Goal: Task Accomplishment & Management: Use online tool/utility

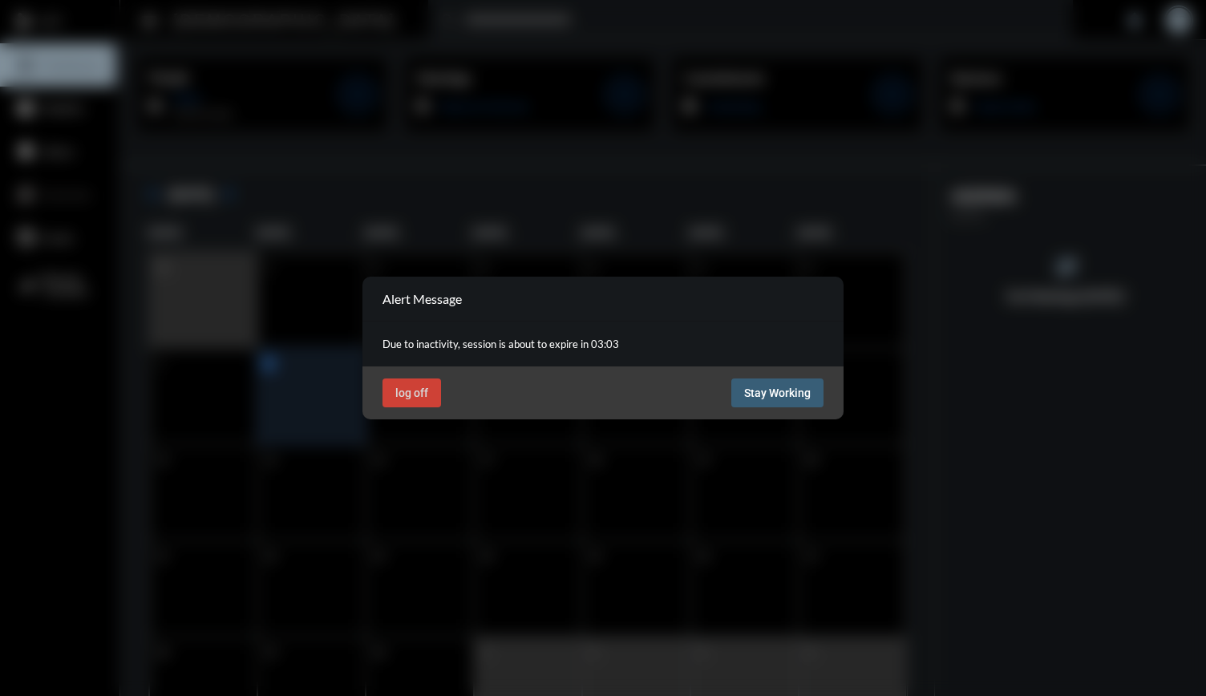
click at [804, 404] on button "Stay Working" at bounding box center [777, 393] width 92 height 29
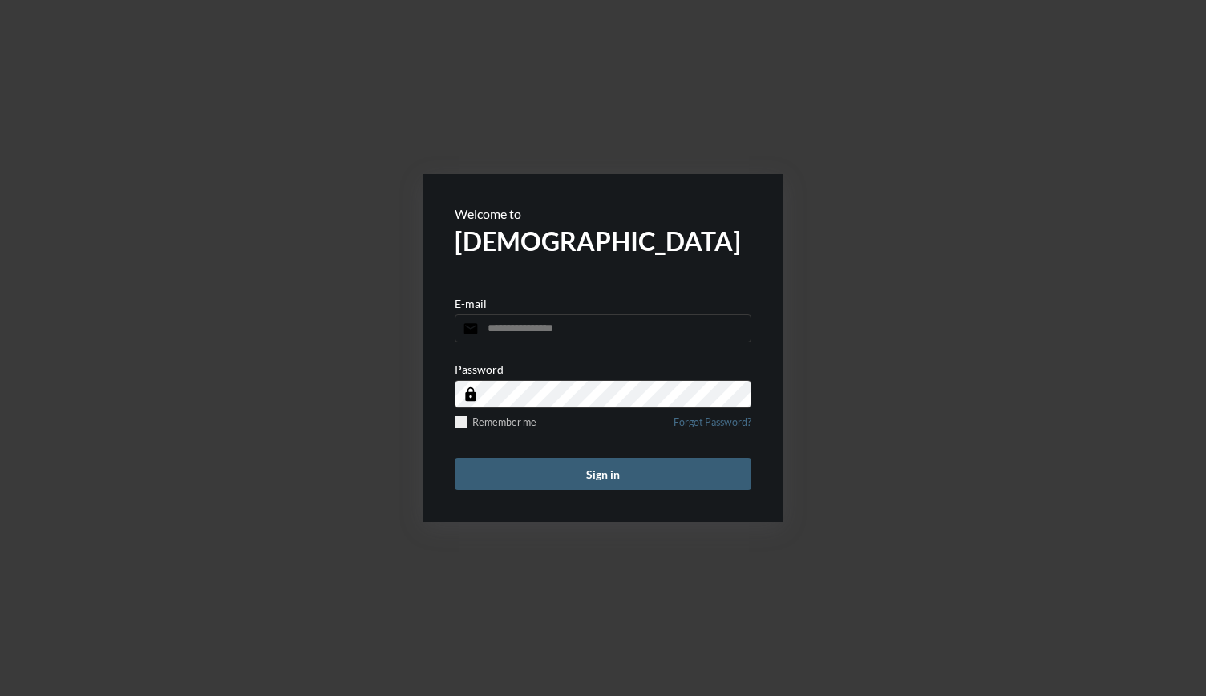
type input "**********"
click at [973, 286] on div "**********" at bounding box center [603, 348] width 1206 height 696
click at [601, 482] on button "Sign in" at bounding box center [603, 474] width 297 height 32
